Goal: Find specific page/section: Find specific page/section

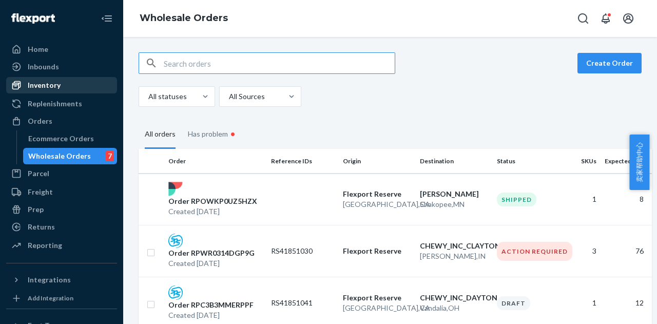
click at [57, 88] on div "Inventory" at bounding box center [44, 85] width 33 height 10
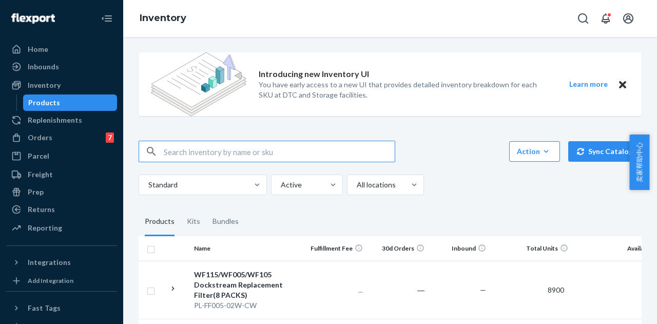
click at [210, 148] on input "text" at bounding box center [279, 151] width 231 height 21
type input "105"
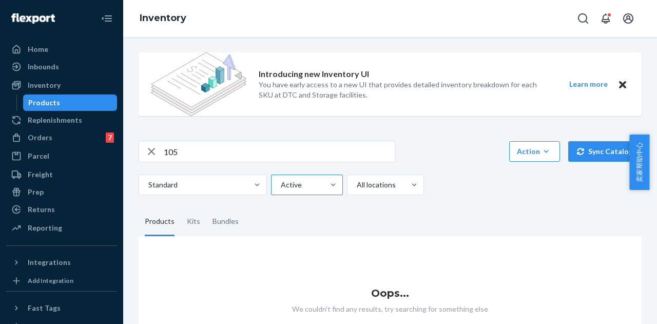
scroll to position [51, 0]
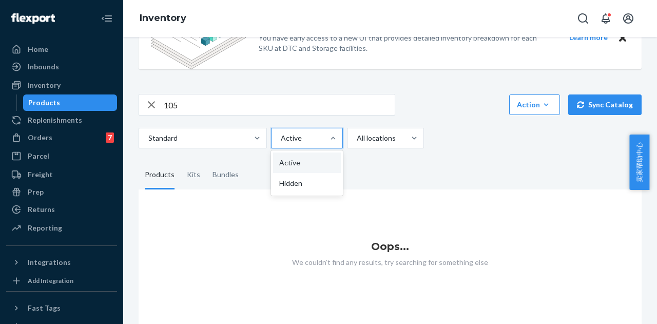
click at [311, 132] on div at bounding box center [306, 138] width 52 height 12
click at [281, 133] on input "option Active focused, 1 of 2. 2 results available. Use Up and Down to choose o…" at bounding box center [280, 138] width 1 height 10
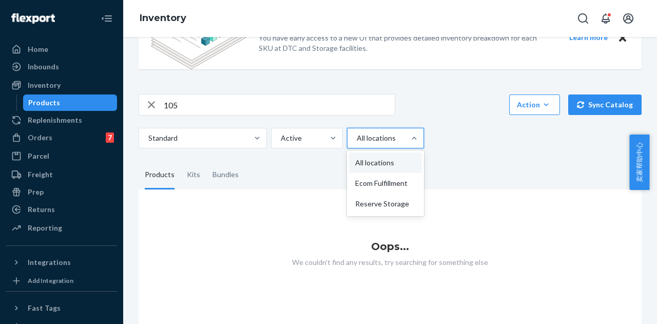
click at [382, 132] on div at bounding box center [385, 138] width 58 height 12
click at [357, 133] on input "option All locations focused, 1 of 3. 3 results available. Use Up and Down to c…" at bounding box center [356, 138] width 1 height 10
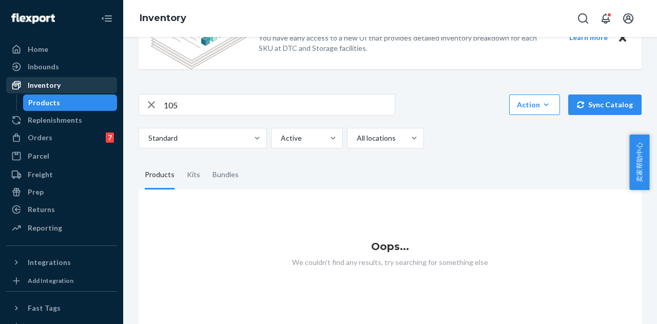
click at [56, 83] on div "Inventory" at bounding box center [44, 85] width 33 height 10
click at [70, 84] on div "Inventory" at bounding box center [61, 85] width 109 height 14
click at [154, 98] on icon "button" at bounding box center [151, 104] width 12 height 21
click at [54, 84] on div "Inventory" at bounding box center [44, 85] width 33 height 10
click at [225, 102] on input "text" at bounding box center [279, 104] width 231 height 21
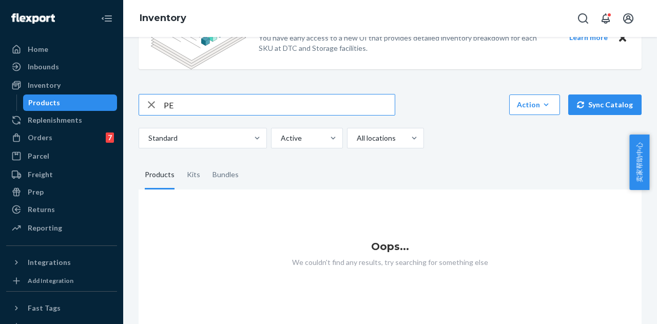
type input "P"
type input "petco"
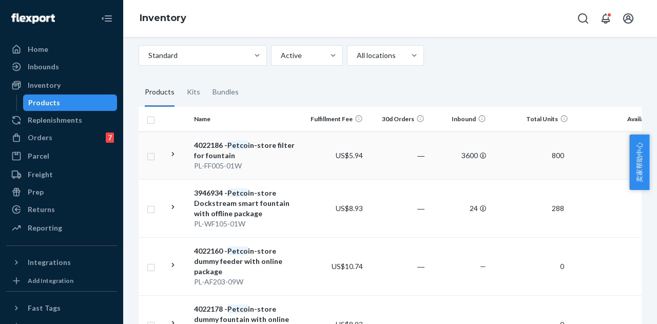
scroll to position [145, 0]
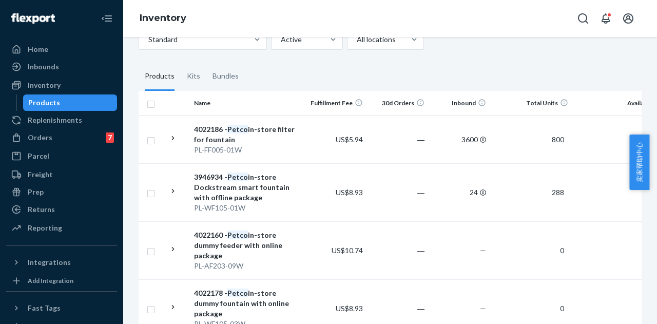
drag, startPoint x: 529, startPoint y: 1, endPoint x: 277, endPoint y: 77, distance: 263.0
click at [277, 77] on fieldset "Products Kits Bundles" at bounding box center [390, 76] width 503 height 29
